Goal: Transaction & Acquisition: Purchase product/service

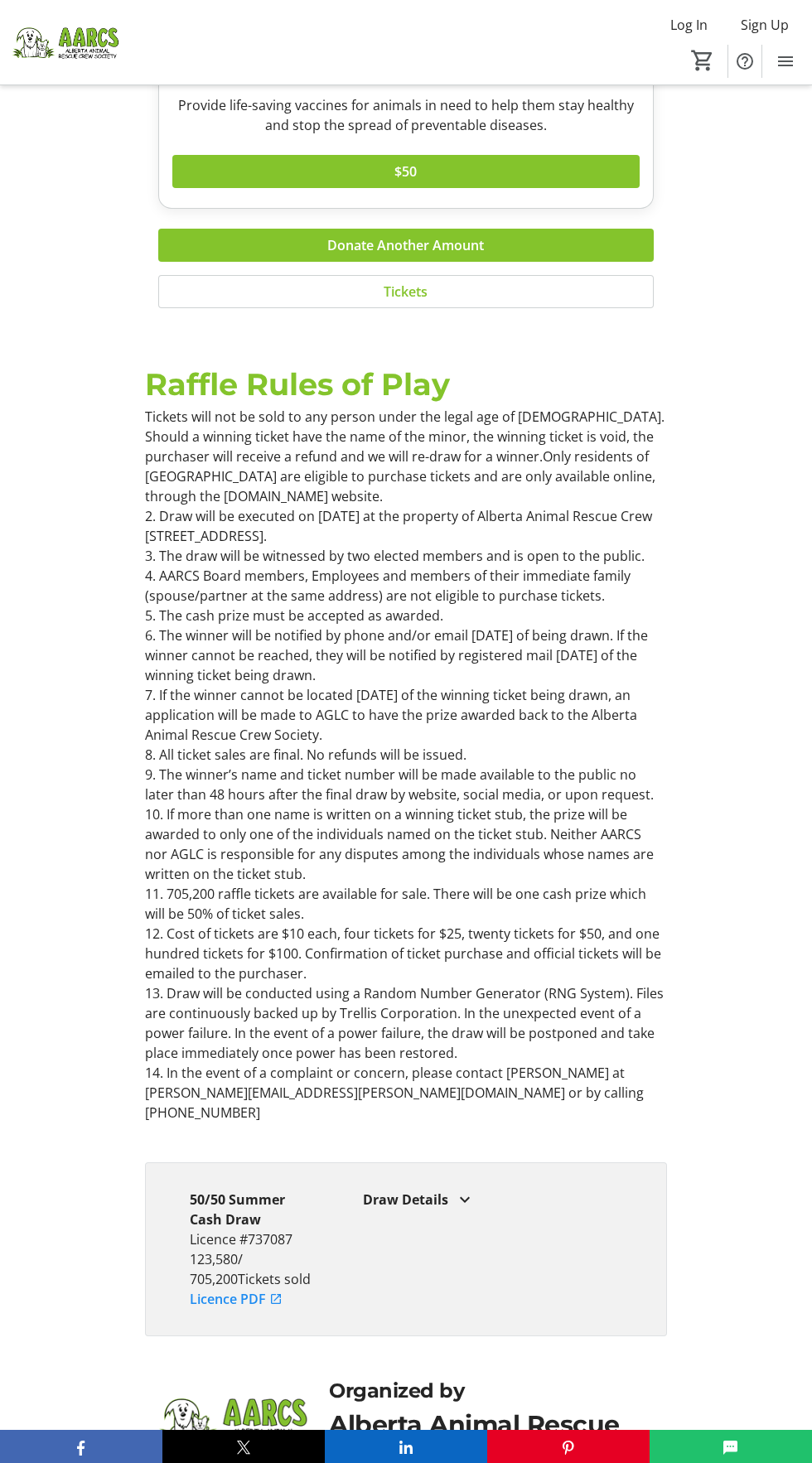
scroll to position [3576, 0]
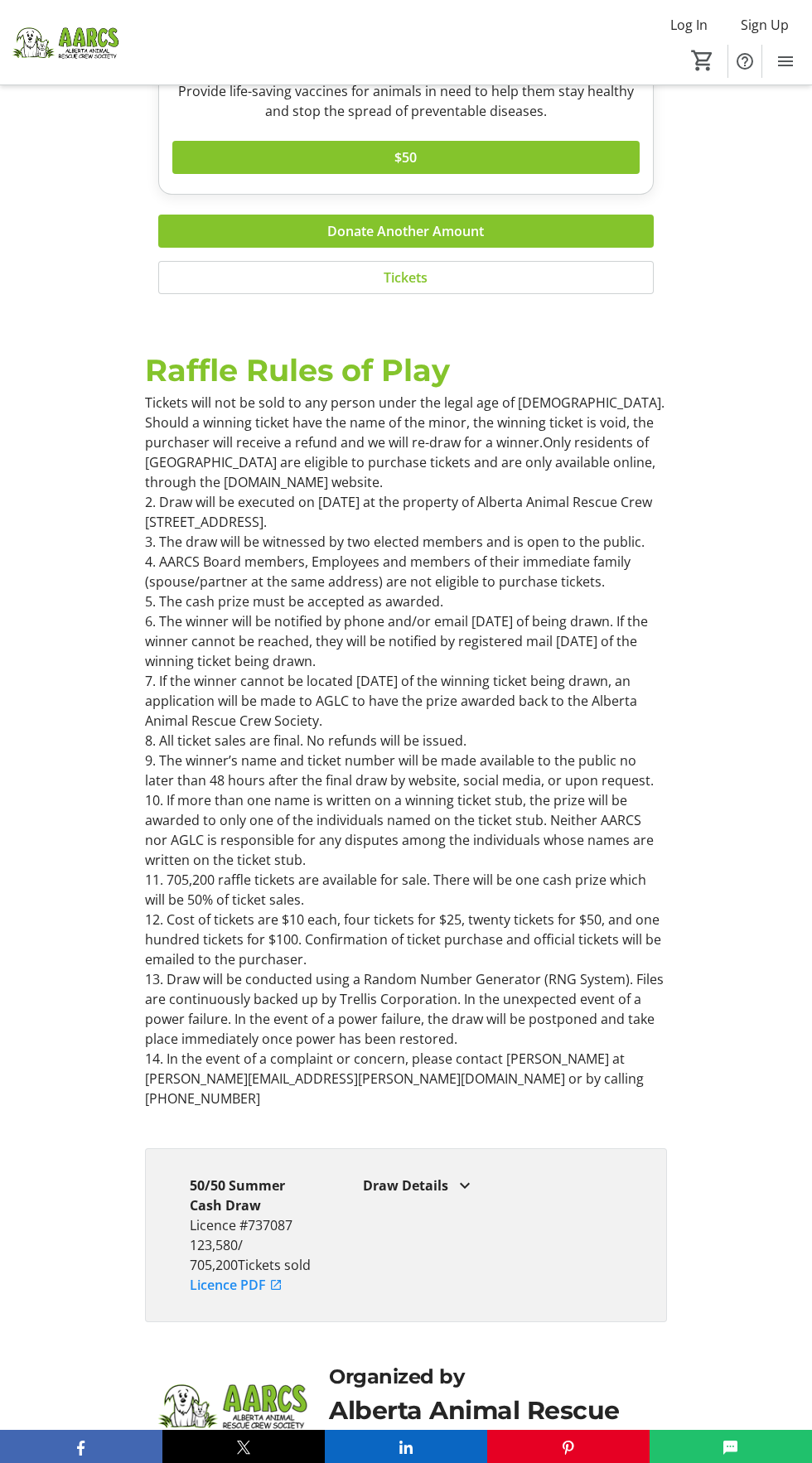
click at [391, 1176] on div "Draw Details" at bounding box center [493, 1185] width 261 height 20
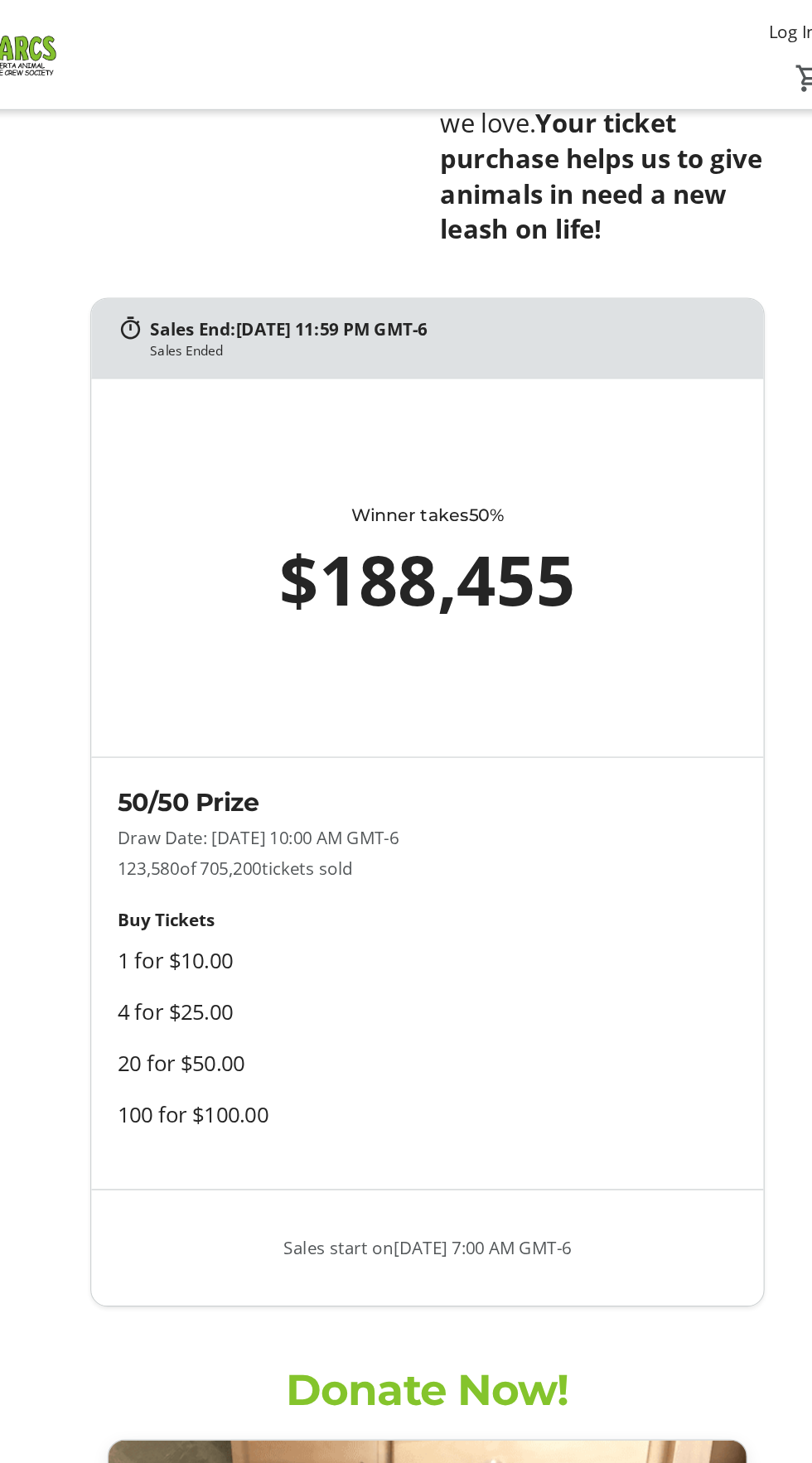
scroll to position [1284, 0]
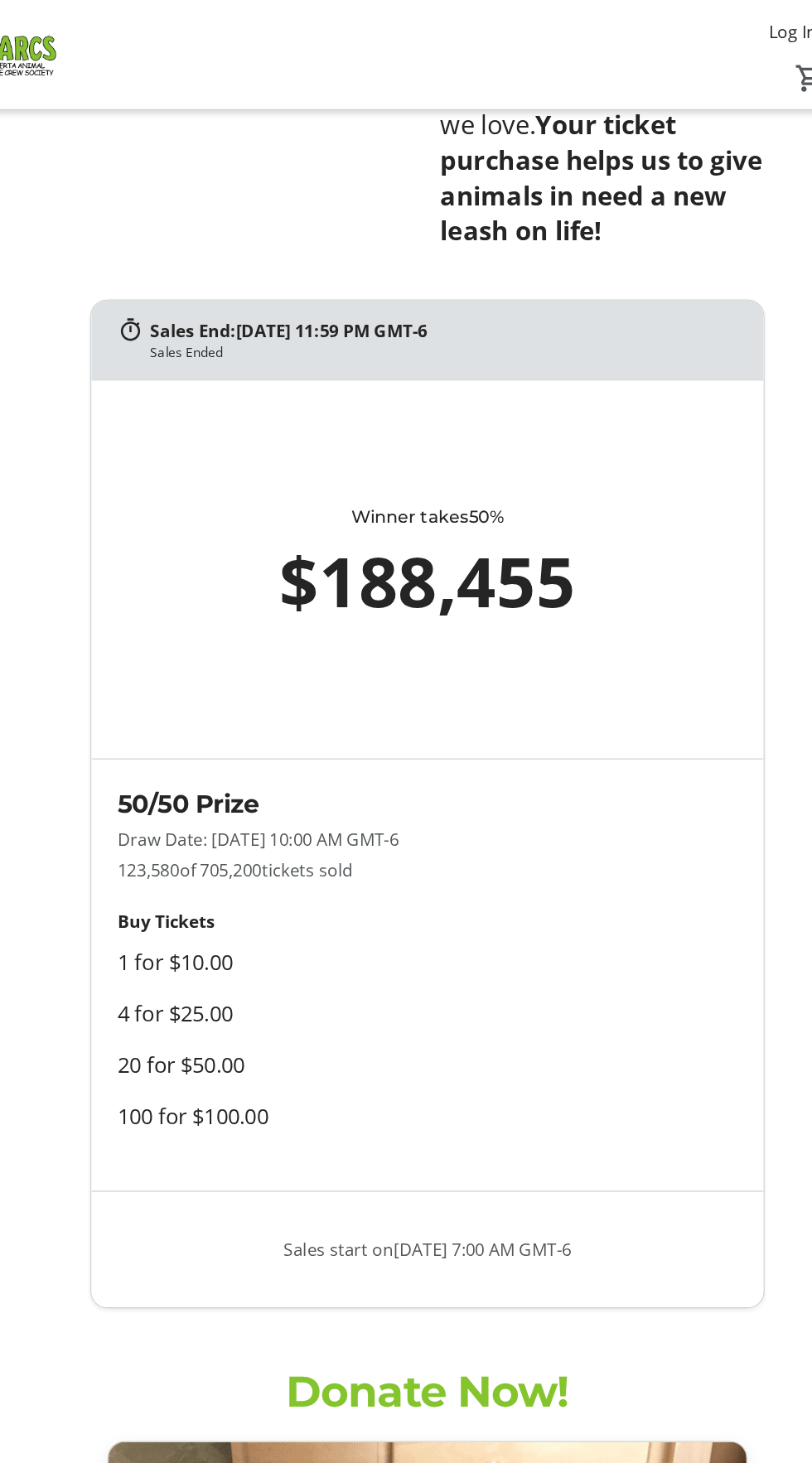
click at [358, 722] on div "Buy Tickets 1 for $10.00 4 for $25.00 20 for $50.00 100 for $100.00" at bounding box center [291, 793] width 252 height 179
click at [290, 719] on div "Buy Tickets 1 for $10.00 4 for $25.00 20 for $50.00 100 for $100.00" at bounding box center [291, 793] width 252 height 179
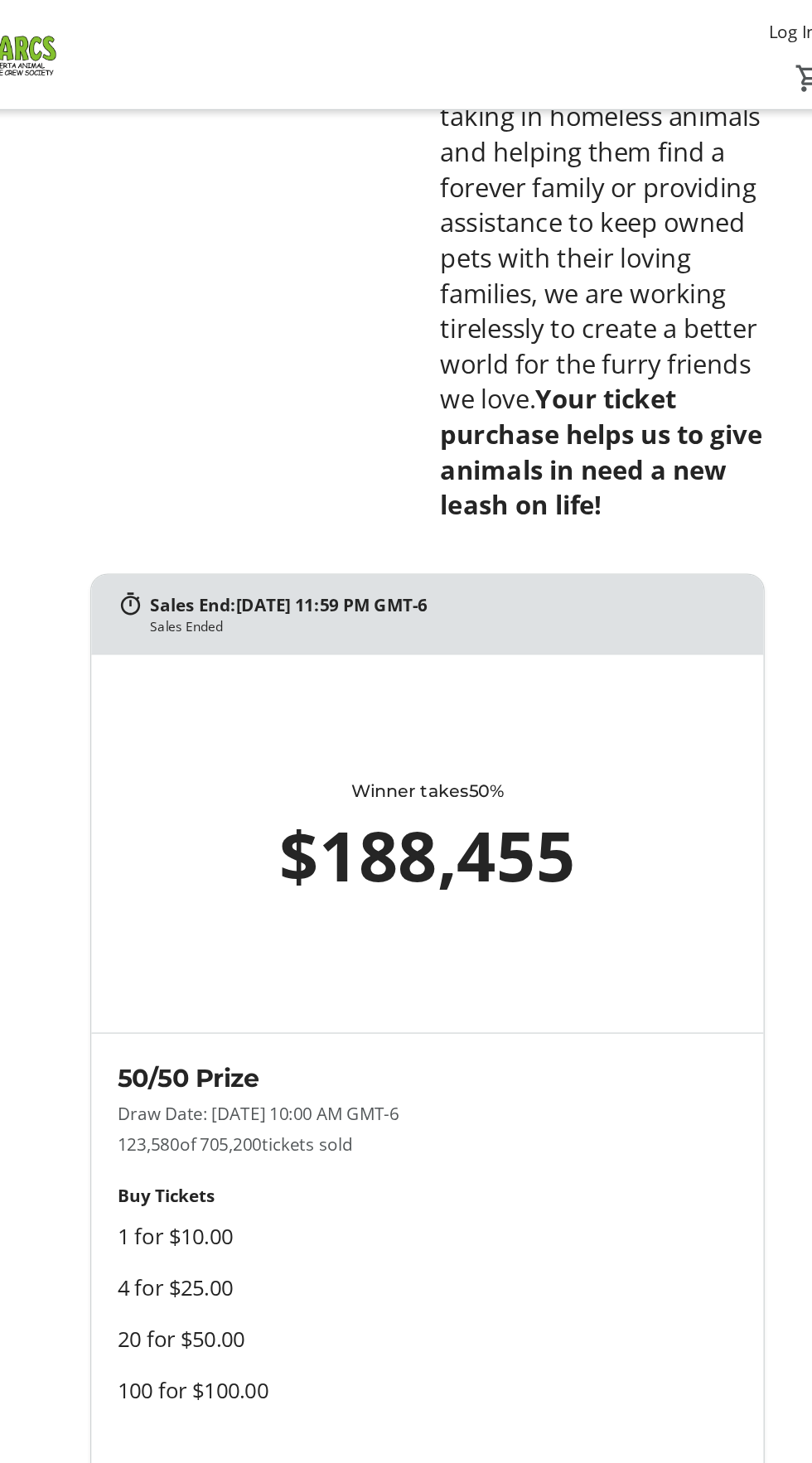
scroll to position [1056, 0]
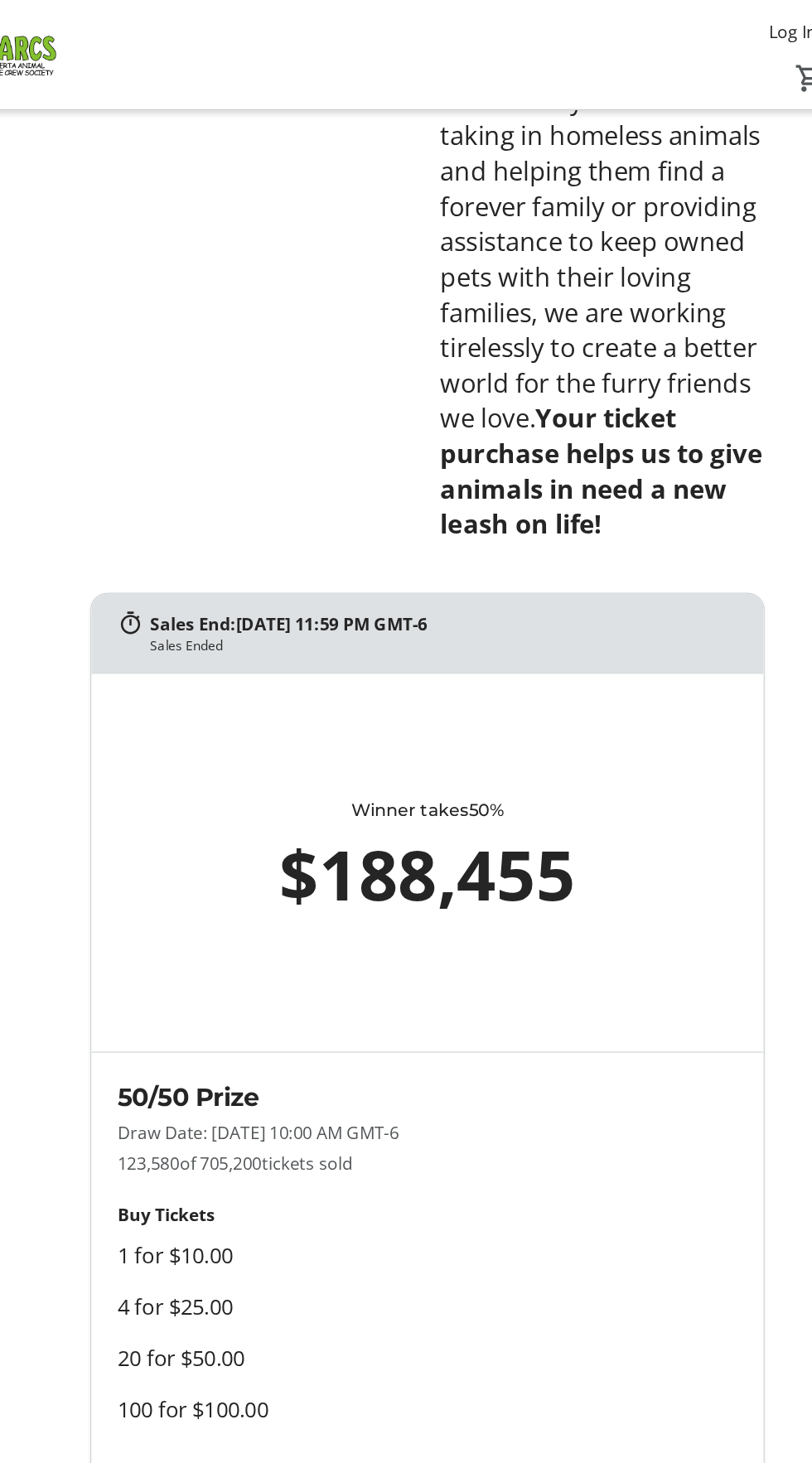
click at [264, 607] on div "Winner takes 50% $188,455" at bounding box center [405, 667] width 467 height 126
click at [213, 500] on div "Sales Ended" at bounding box center [219, 499] width 56 height 15
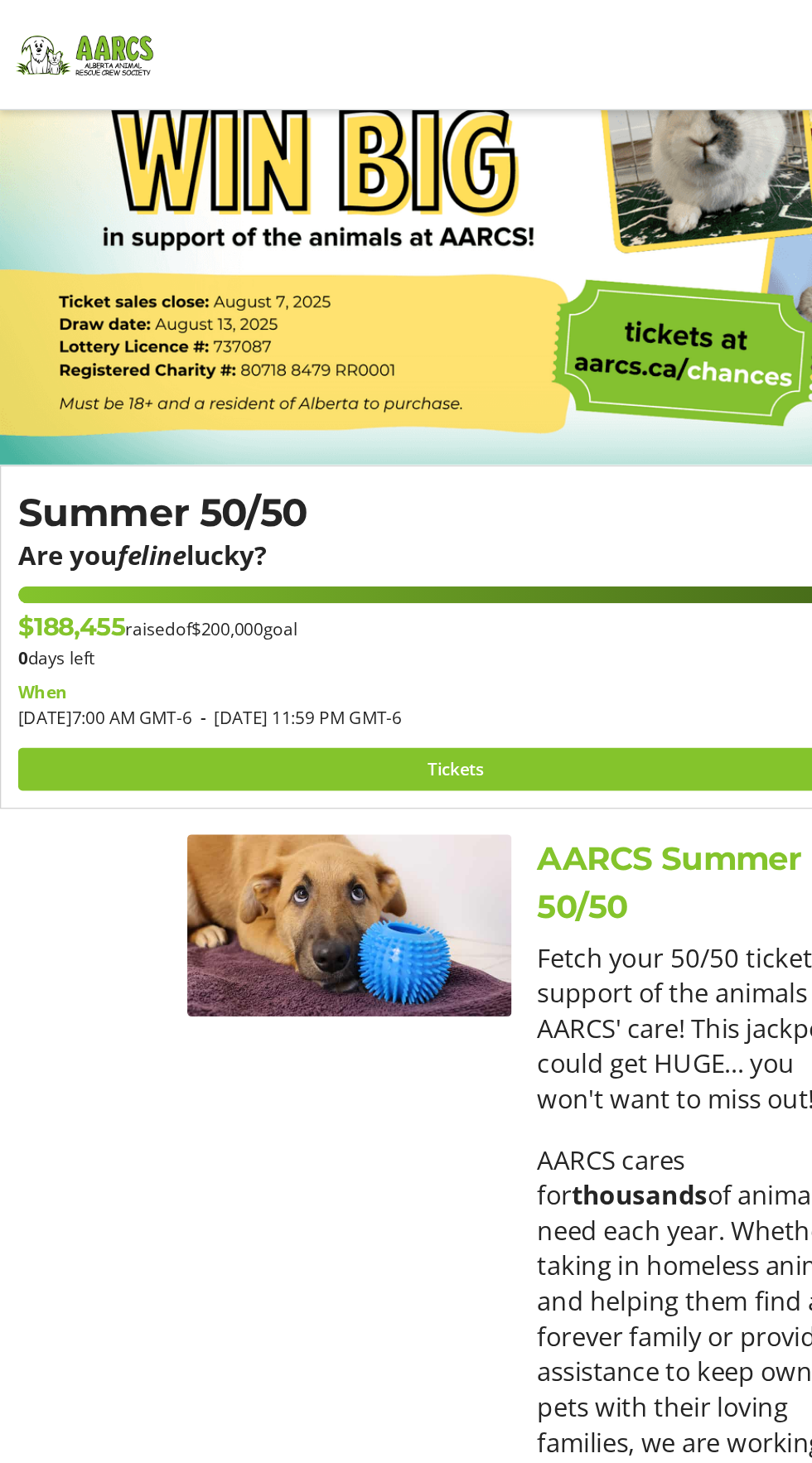
scroll to position [182, 0]
click at [98, 254] on img at bounding box center [406, 131] width 812 height 456
